Goal: Find specific fact: Find specific fact

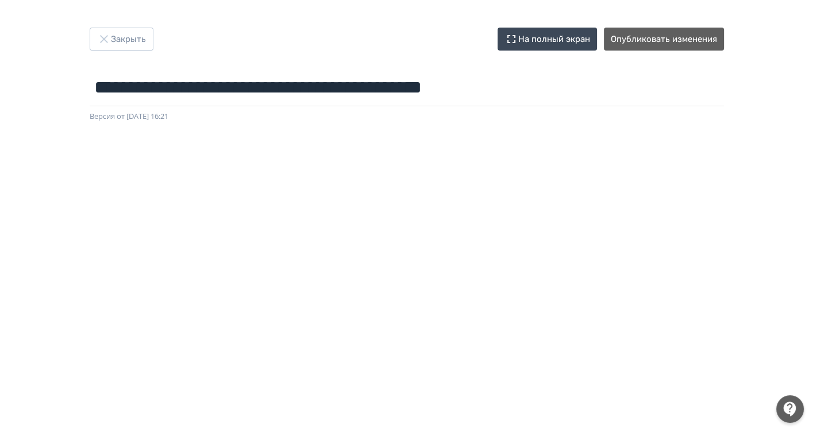
click at [789, 403] on div at bounding box center [790, 409] width 28 height 28
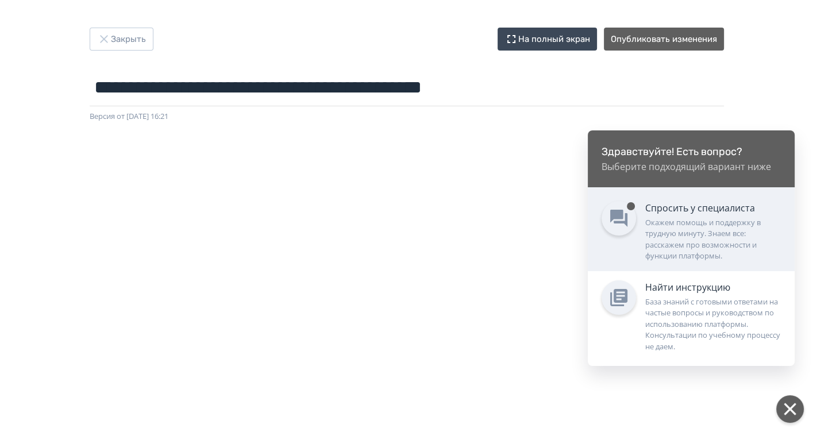
click at [666, 241] on div "Окажем помощь и поддержку в трудную минуту. Знаем все: расскажем про возможност…" at bounding box center [713, 239] width 136 height 45
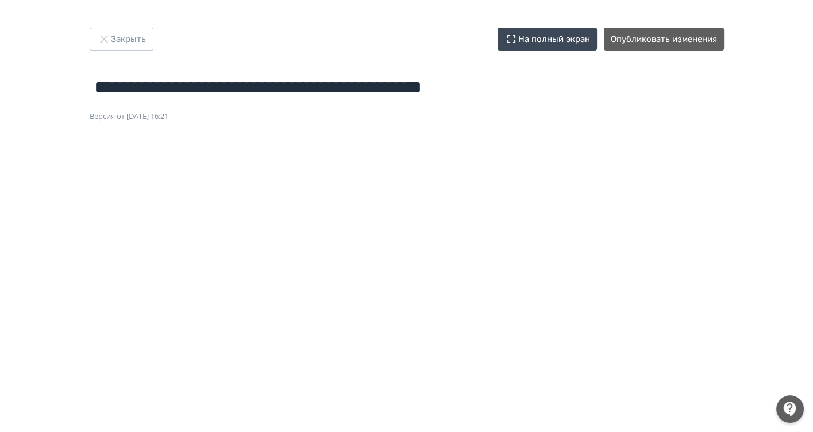
click at [110, 26] on div "**********" at bounding box center [406, 216] width 813 height 432
click at [110, 29] on button "Закрыть" at bounding box center [122, 39] width 64 height 23
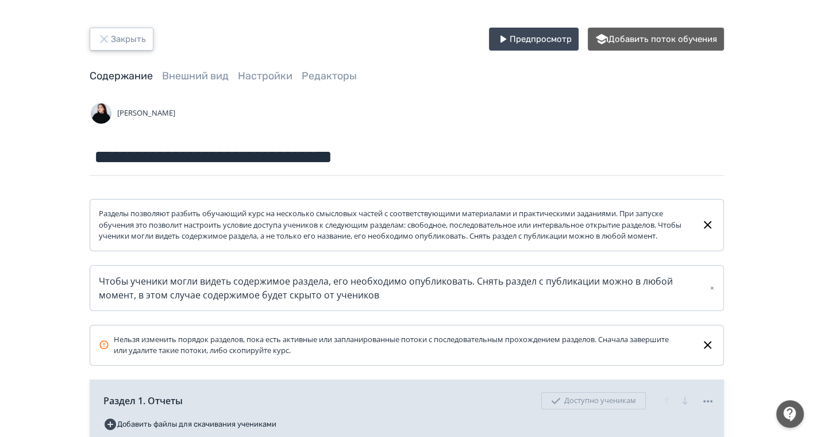
click at [119, 36] on button "Закрыть" at bounding box center [122, 39] width 64 height 23
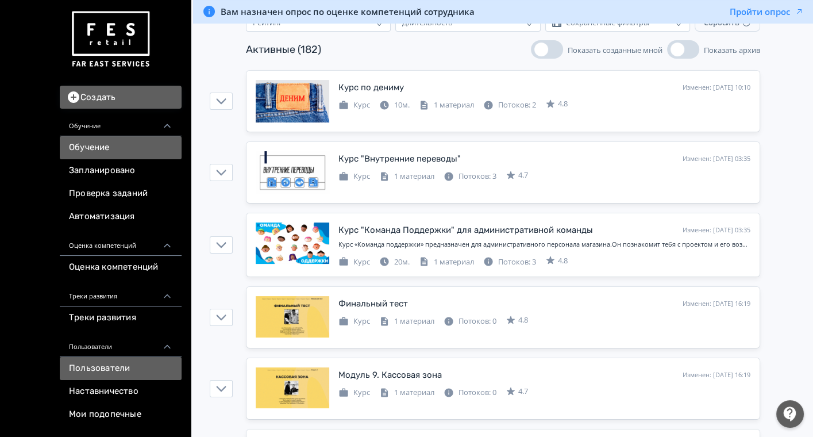
click at [99, 369] on link "Пользователи" at bounding box center [121, 368] width 122 height 23
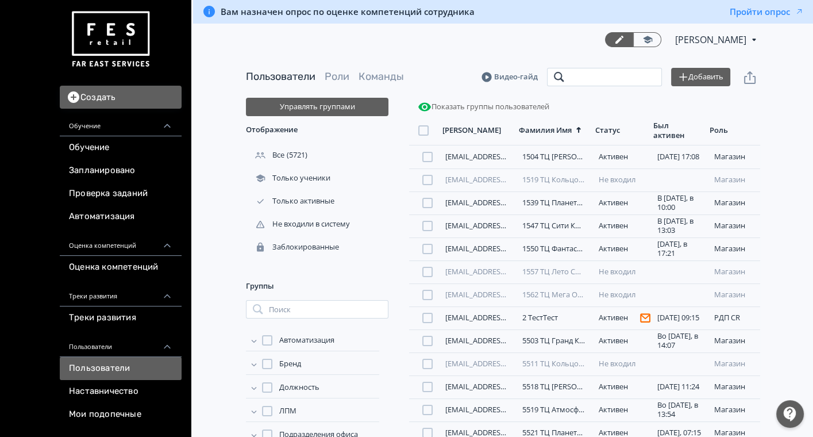
drag, startPoint x: 583, startPoint y: 79, endPoint x: 592, endPoint y: 80, distance: 9.4
click at [584, 79] on input "search" at bounding box center [604, 77] width 115 height 18
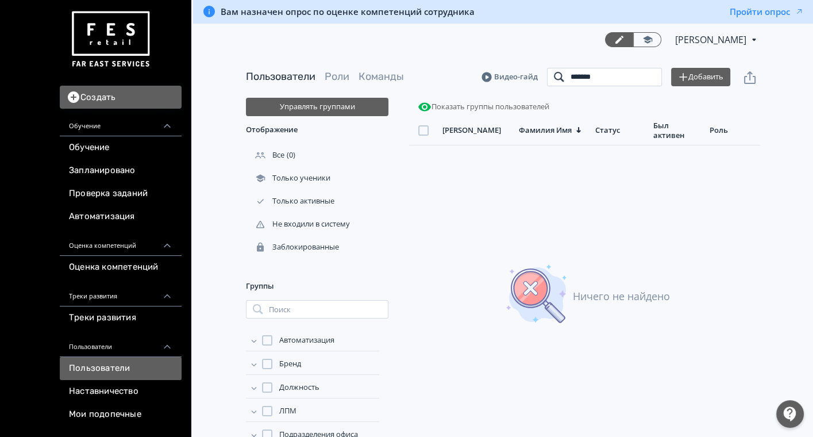
drag, startPoint x: 614, startPoint y: 77, endPoint x: 512, endPoint y: 75, distance: 101.7
click at [512, 75] on header "Пользователи Роли Команды [PERSON_NAME] ******* Поиск Добавить" at bounding box center [503, 77] width 514 height 18
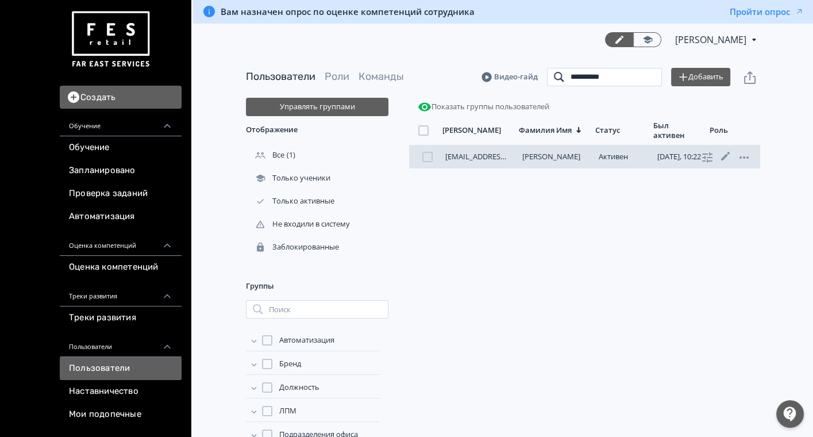
type input "*********"
click at [479, 157] on link "[EMAIL_ADDRESS][DOMAIN_NAME]" at bounding box center [505, 156] width 121 height 10
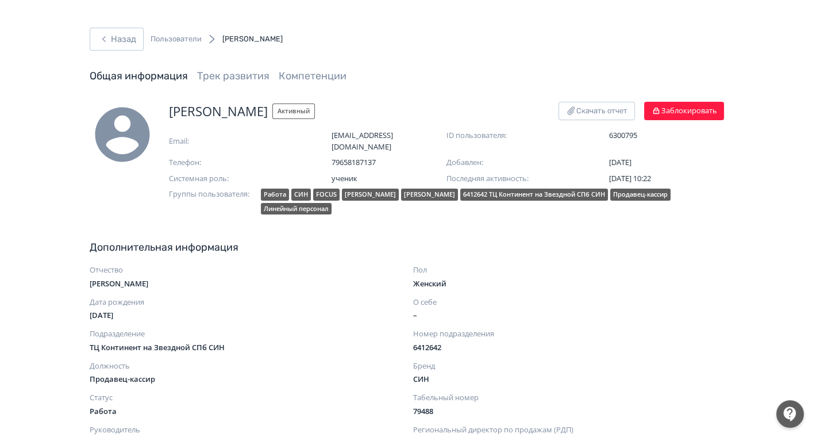
click at [214, 139] on span "Email:" at bounding box center [226, 141] width 115 height 11
drag, startPoint x: 640, startPoint y: 134, endPoint x: 600, endPoint y: 131, distance: 39.8
click at [600, 131] on div "ID пользователя: 6300795" at bounding box center [584, 135] width 277 height 11
copy span "6300795"
